Goal: Find specific page/section: Find specific page/section

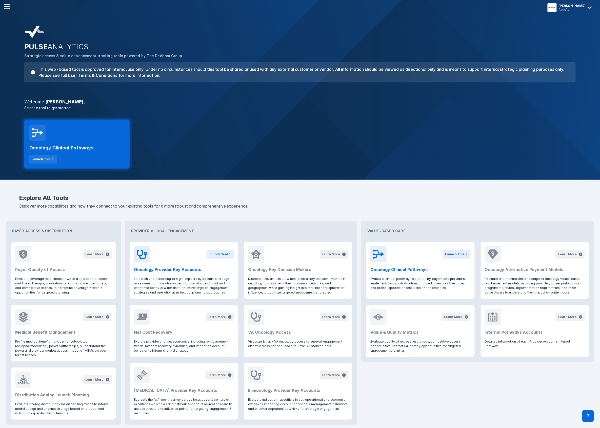
click at [113, 141] on div "Oncology Clinical Pathways Launch Tool" at bounding box center [76, 152] width 95 height 23
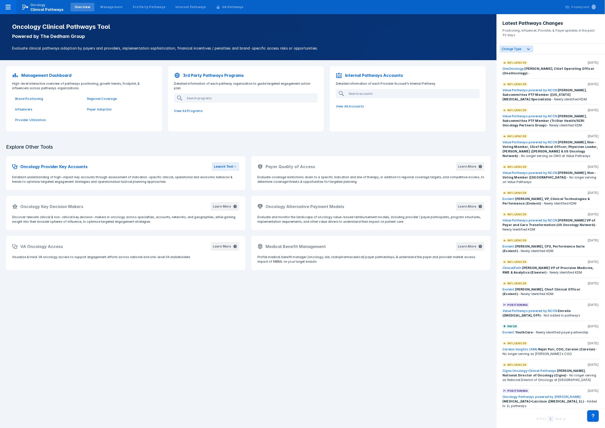
click at [51, 77] on p "Management Dashboard" at bounding box center [46, 75] width 50 height 6
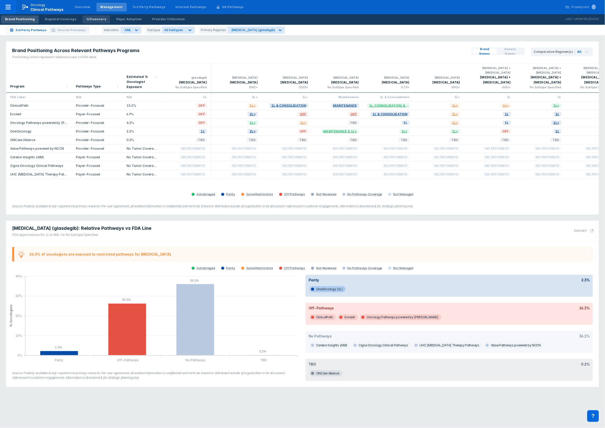
click at [97, 19] on div "Influencers" at bounding box center [96, 19] width 19 height 5
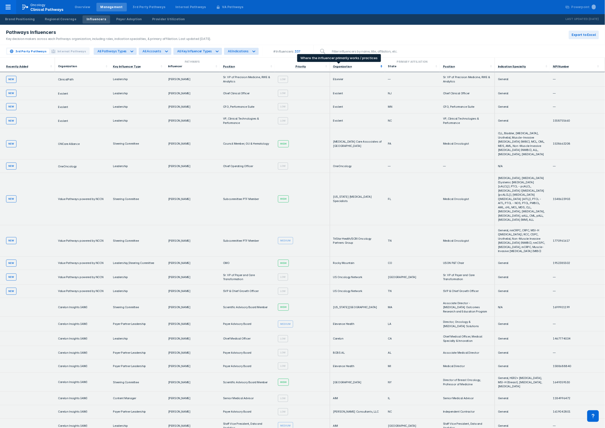
click at [342, 67] on div "Organization" at bounding box center [342, 67] width 19 height 4
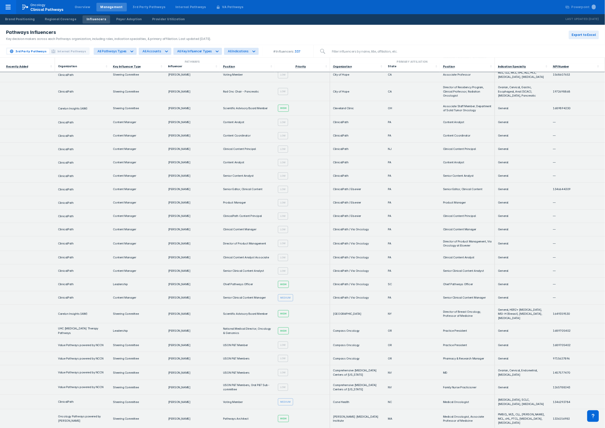
scroll to position [776, 0]
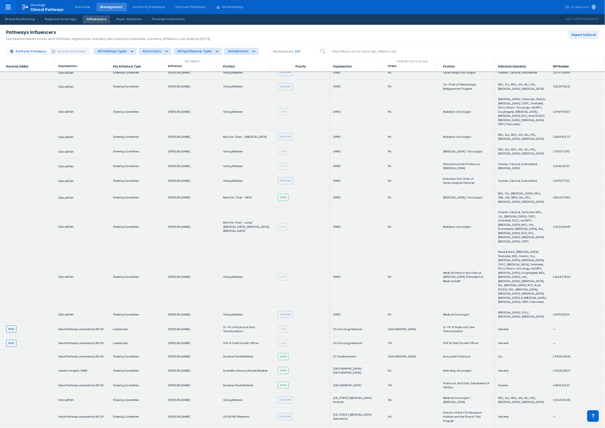
scroll to position [506, 0]
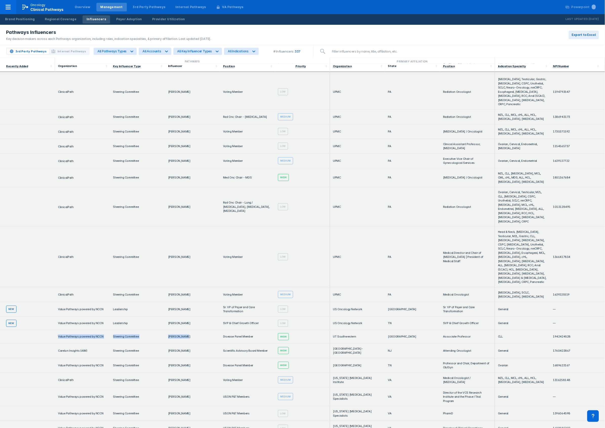
drag, startPoint x: 56, startPoint y: 286, endPoint x: 206, endPoint y: 287, distance: 149.5
click at [206, 330] on tr "Value Pathways powered by NCCN Steering Committee [PERSON_NAME] Disease Panel M…" at bounding box center [302, 336] width 605 height 13
click at [40, 358] on td at bounding box center [27, 365] width 55 height 15
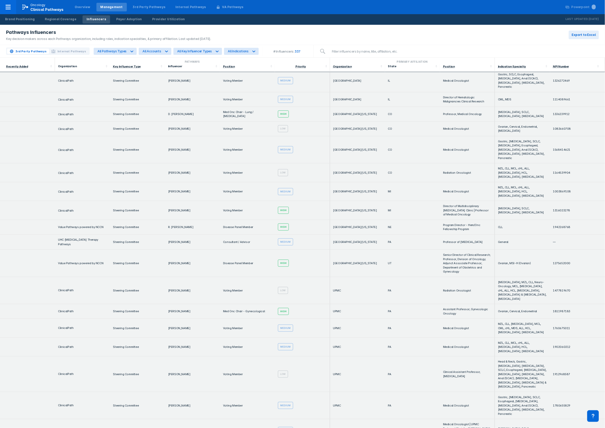
scroll to position [0, 0]
